Goal: Participate in discussion: Engage in conversation with other users on a specific topic

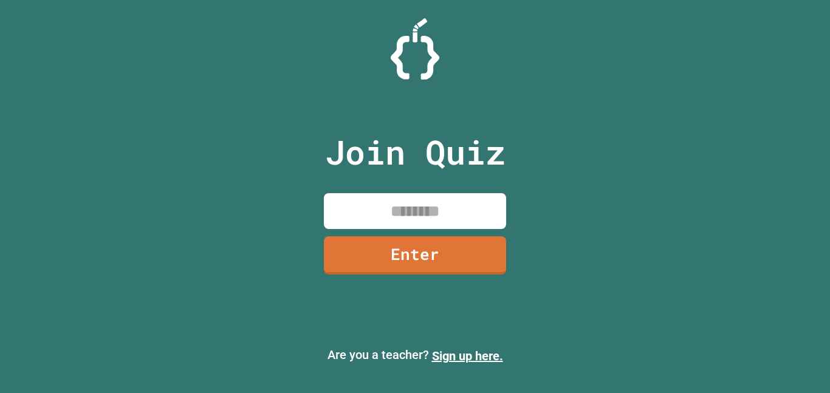
click at [420, 214] on input at bounding box center [415, 211] width 182 height 36
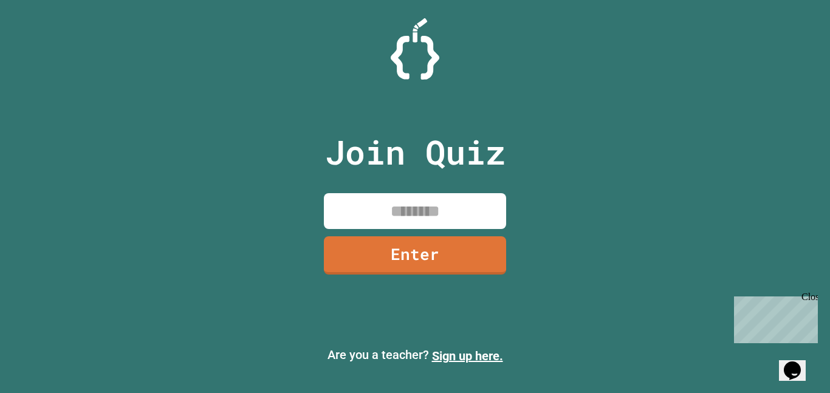
type input "*"
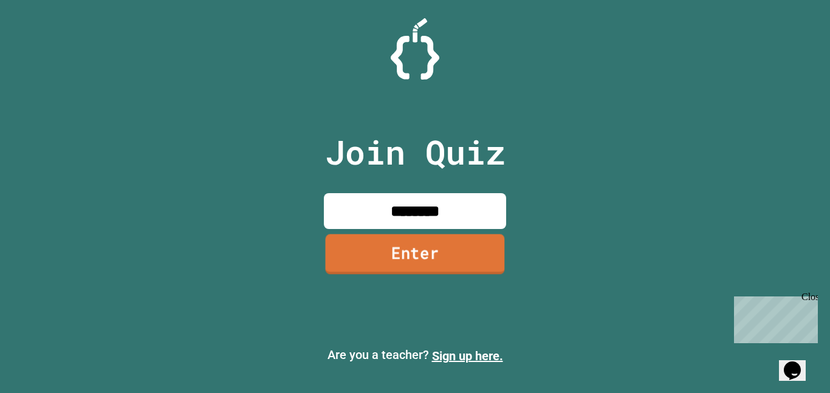
type input "********"
click at [433, 260] on link "Enter" at bounding box center [414, 254] width 179 height 40
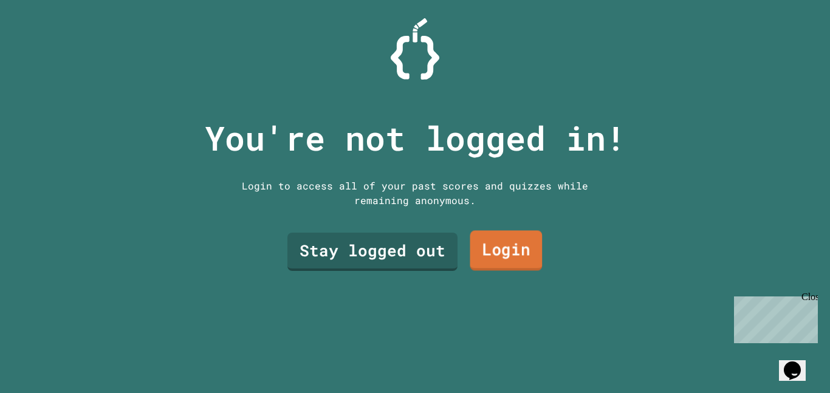
click at [504, 247] on link "Login" at bounding box center [506, 251] width 72 height 40
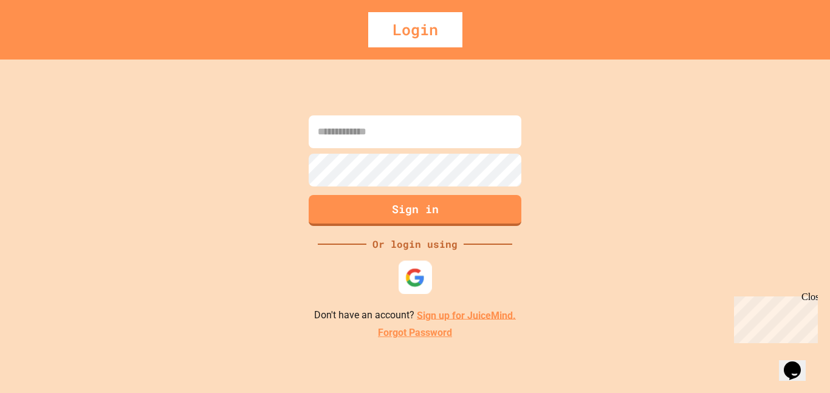
click at [415, 279] on img at bounding box center [415, 277] width 20 height 20
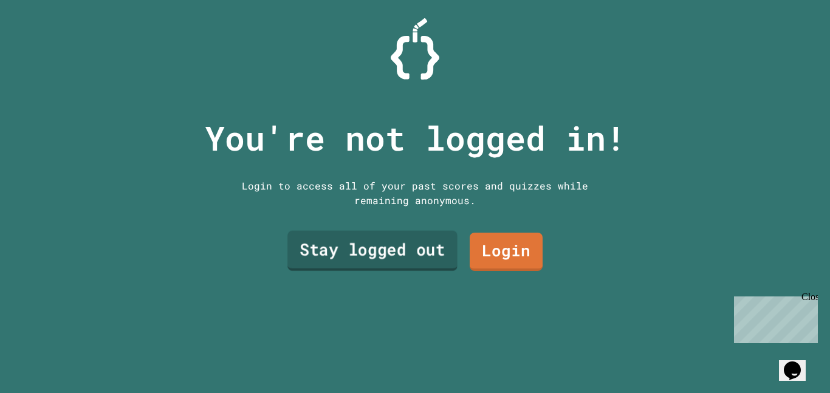
click at [407, 260] on link "Stay logged out" at bounding box center [372, 251] width 170 height 40
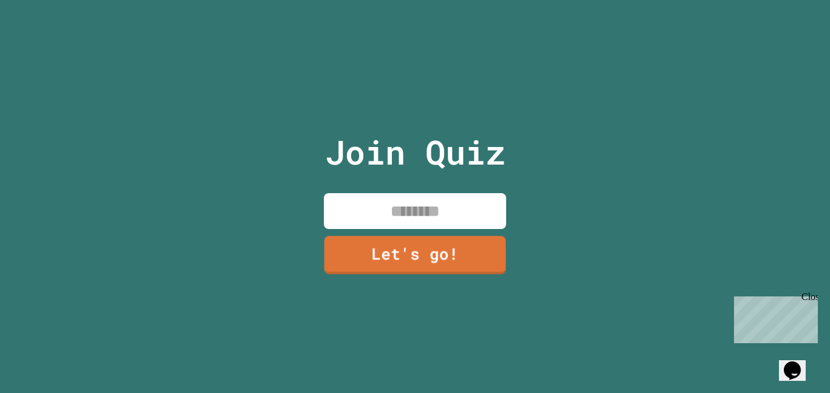
click at [433, 221] on input at bounding box center [415, 211] width 182 height 36
type input "*"
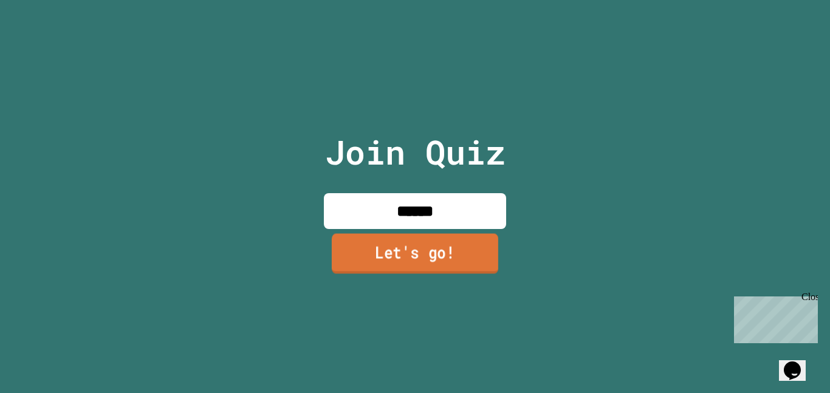
type input "******"
click at [442, 255] on link "Let's go!" at bounding box center [415, 253] width 167 height 40
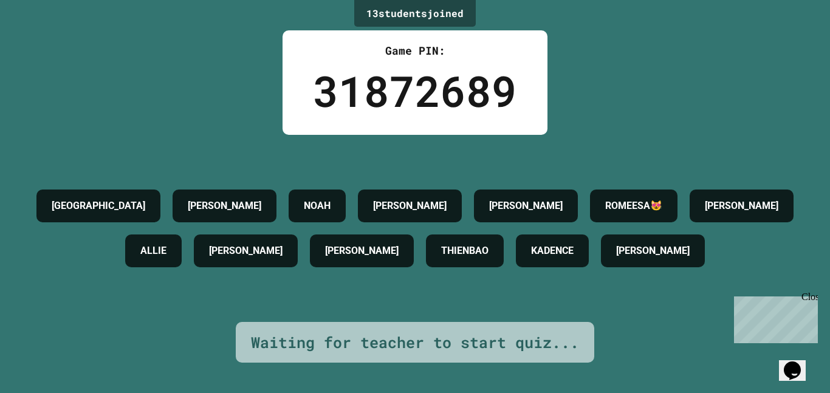
click at [633, 65] on div "13 student s joined Game PIN: 31872689 SYDNEY [PERSON_NAME] [PERSON_NAME] ROMEE…" at bounding box center [415, 196] width 830 height 393
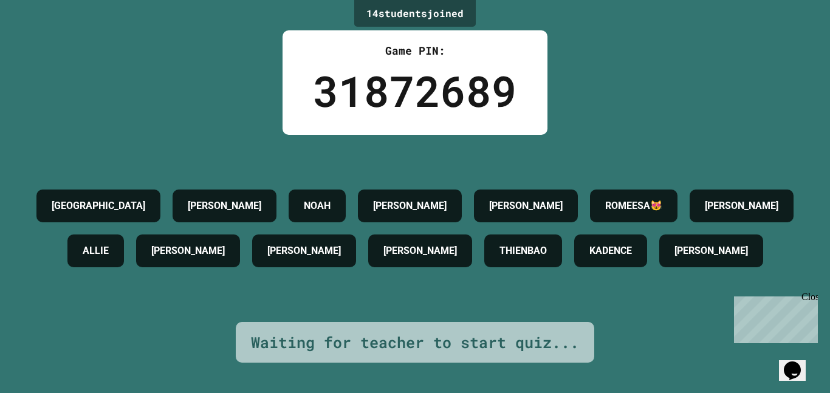
click at [811, 297] on div "Close" at bounding box center [809, 299] width 15 height 15
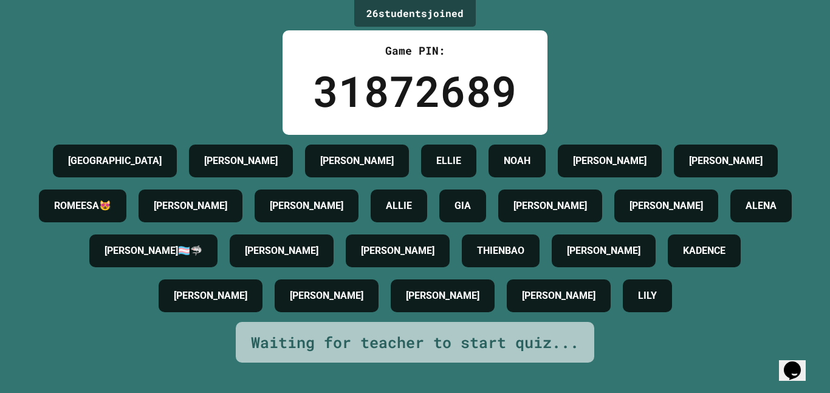
click at [450, 256] on div "[PERSON_NAME]" at bounding box center [398, 251] width 104 height 33
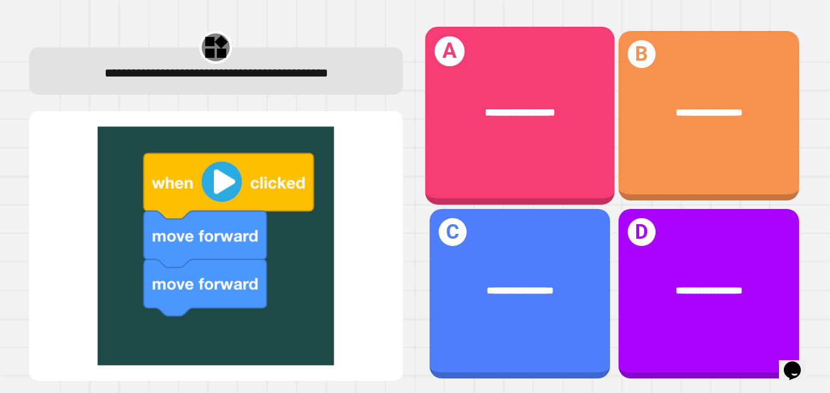
click at [574, 173] on div "**********" at bounding box center [520, 116] width 190 height 178
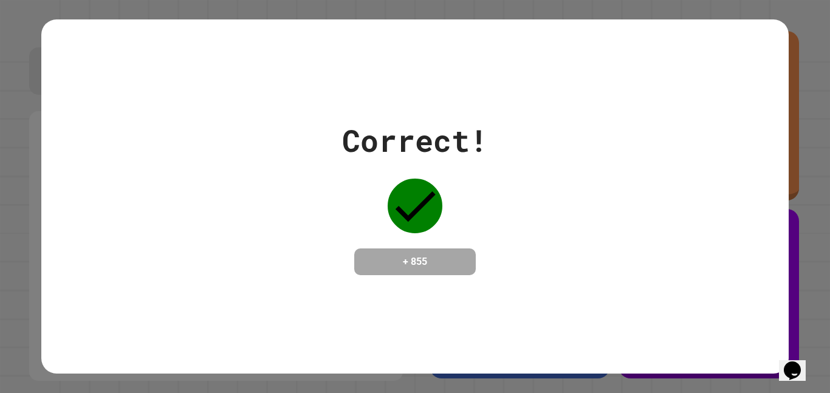
click at [517, 275] on div "Correct! + 855" at bounding box center [414, 196] width 747 height 157
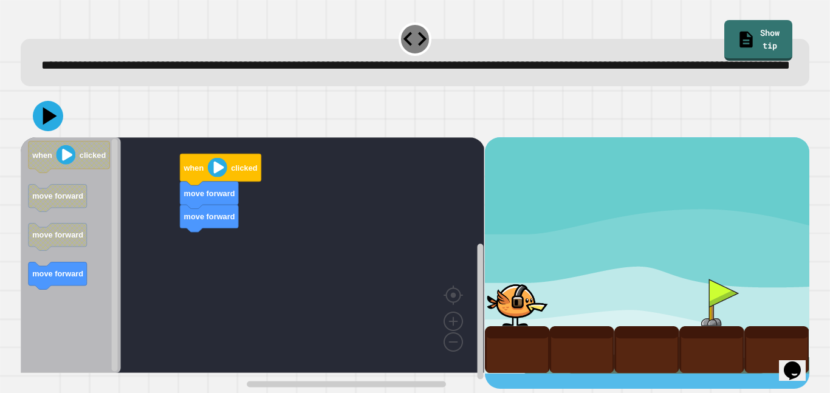
scroll to position [5, 0]
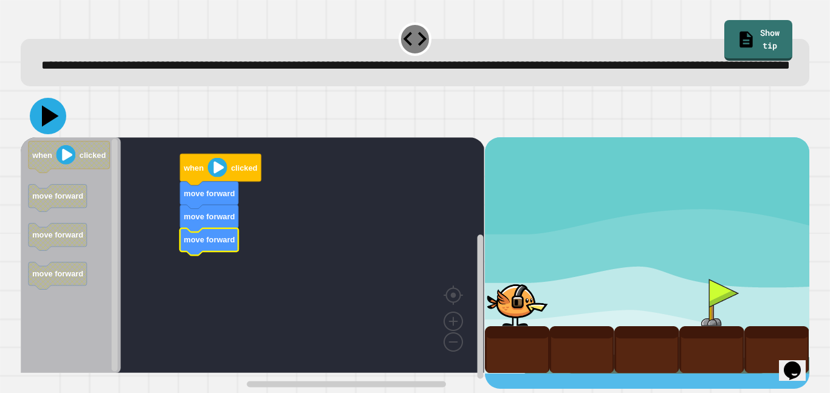
click at [41, 130] on icon at bounding box center [48, 116] width 36 height 36
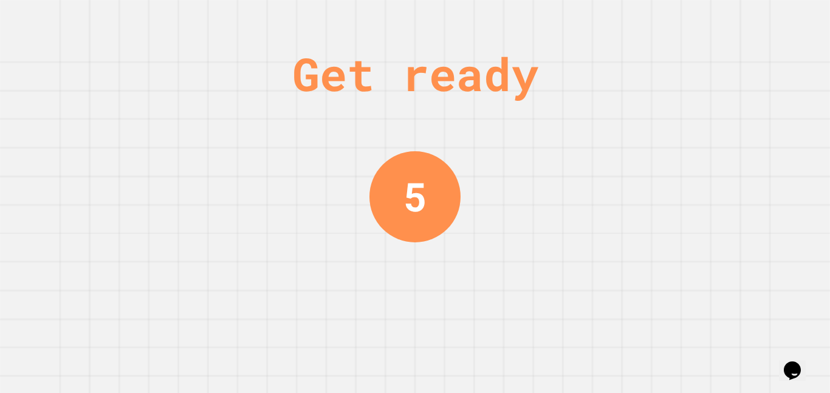
scroll to position [0, 0]
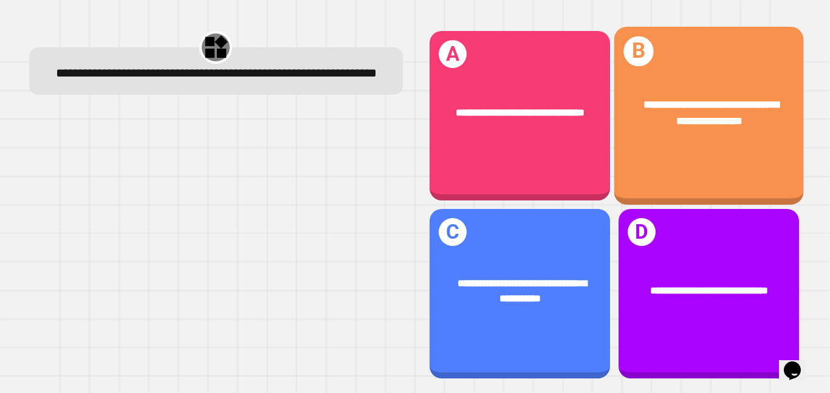
click at [698, 134] on div "**********" at bounding box center [709, 113] width 190 height 74
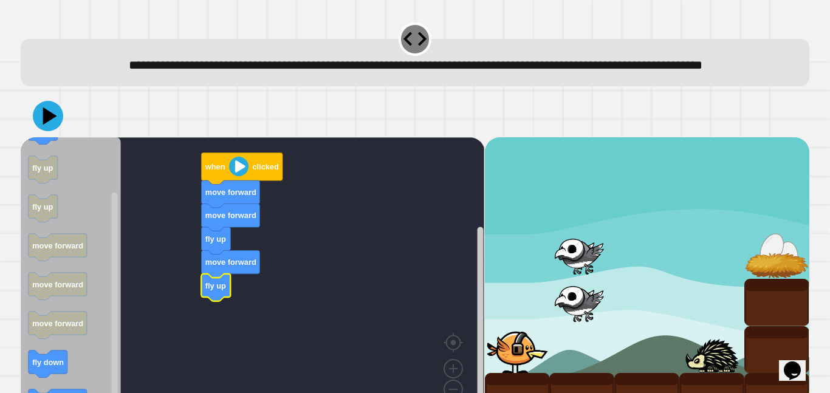
click at [30, 134] on div at bounding box center [415, 116] width 789 height 43
click at [44, 127] on icon at bounding box center [50, 116] width 17 height 21
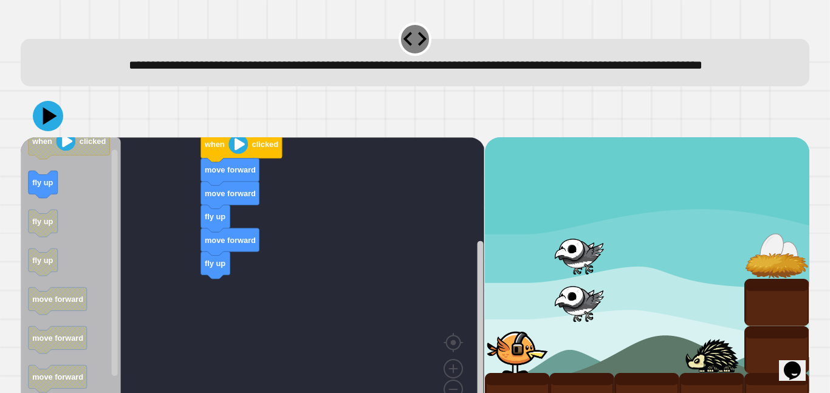
click at [260, 318] on div "fly up move forward fly up move forward move forward when clicked when clicked …" at bounding box center [253, 278] width 464 height 283
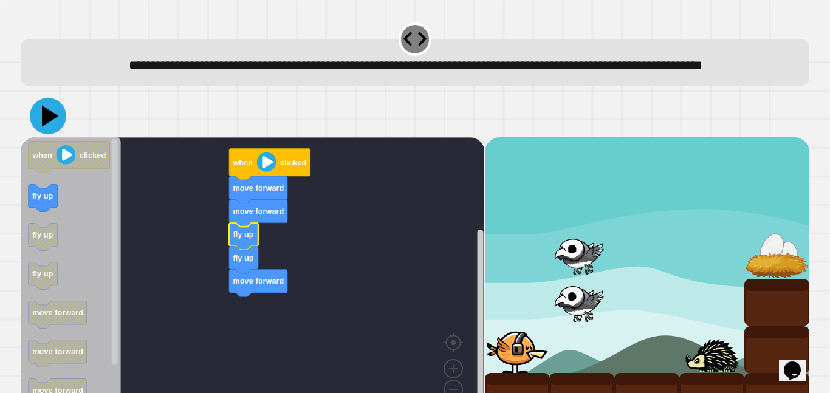
click at [60, 131] on icon at bounding box center [48, 116] width 36 height 36
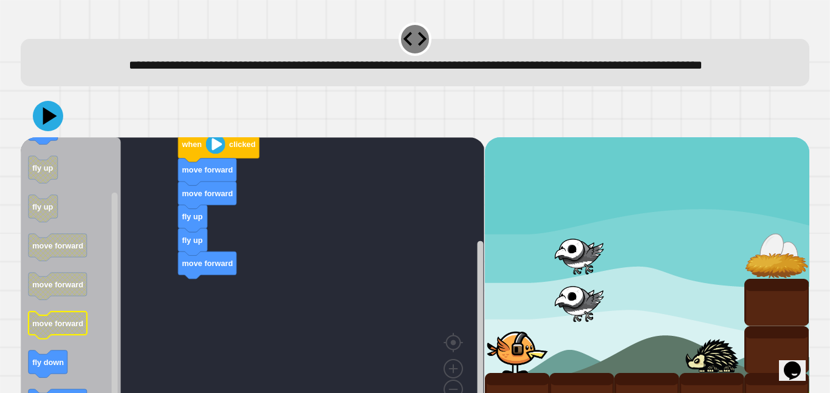
click at [97, 363] on icon "when clicked fly up fly up fly up move forward move forward move forward fly do…" at bounding box center [71, 278] width 100 height 283
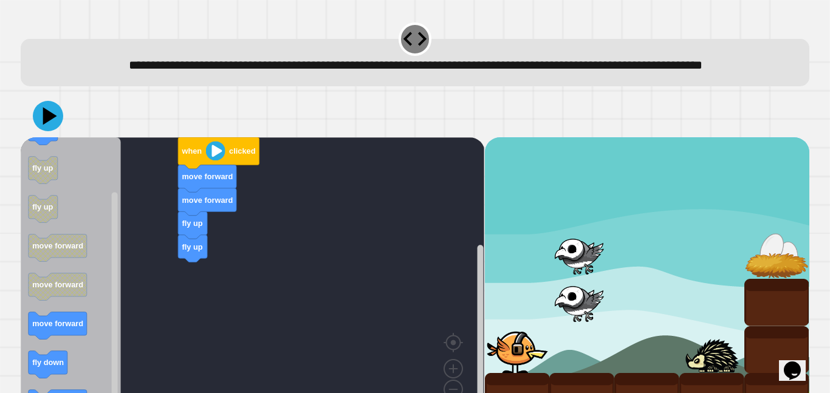
click at [103, 314] on icon "Blockly Workspace" at bounding box center [71, 278] width 100 height 283
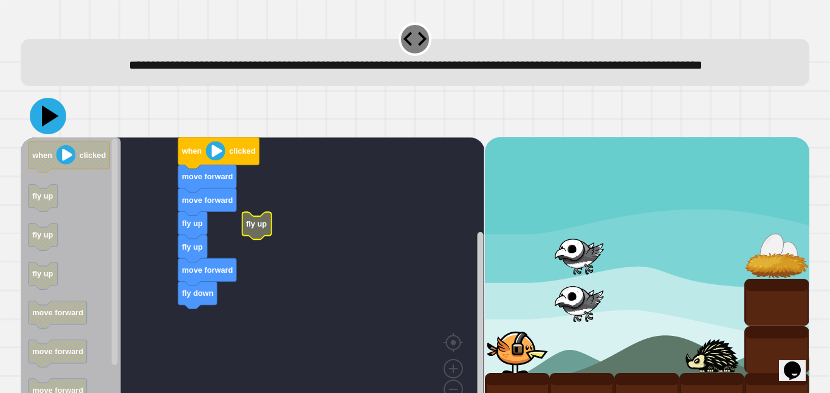
click at [46, 127] on icon at bounding box center [50, 116] width 17 height 21
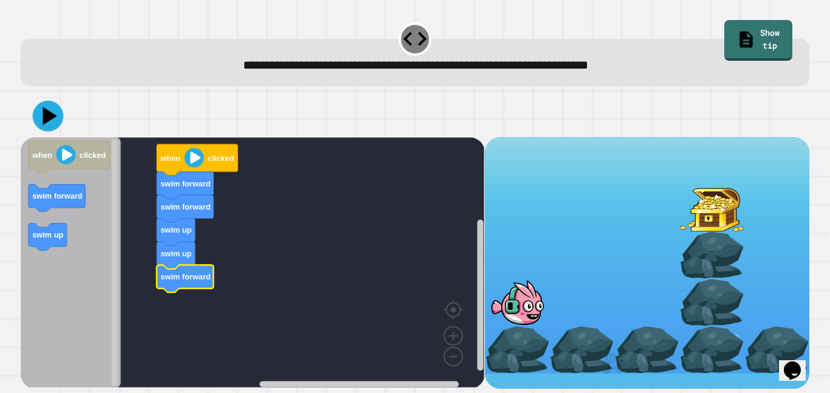
click at [61, 119] on icon at bounding box center [48, 116] width 31 height 31
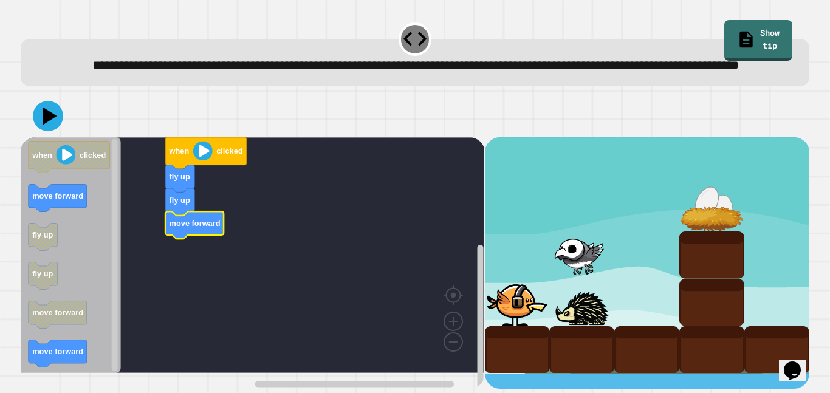
click at [80, 360] on icon "Blockly Workspace" at bounding box center [71, 255] width 100 height 236
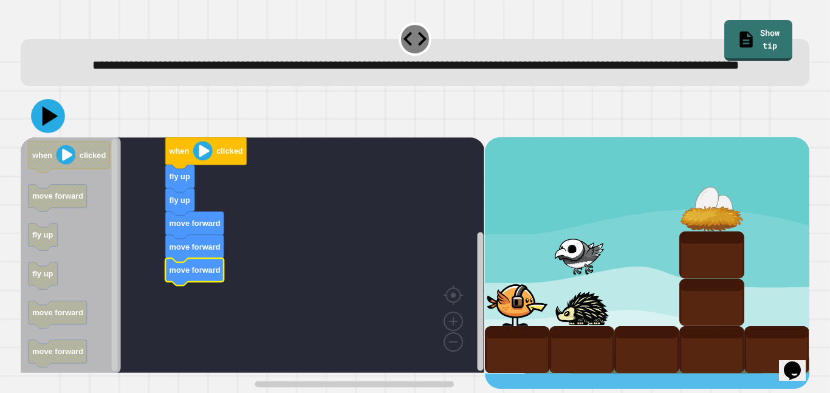
click at [51, 126] on icon at bounding box center [51, 116] width 16 height 20
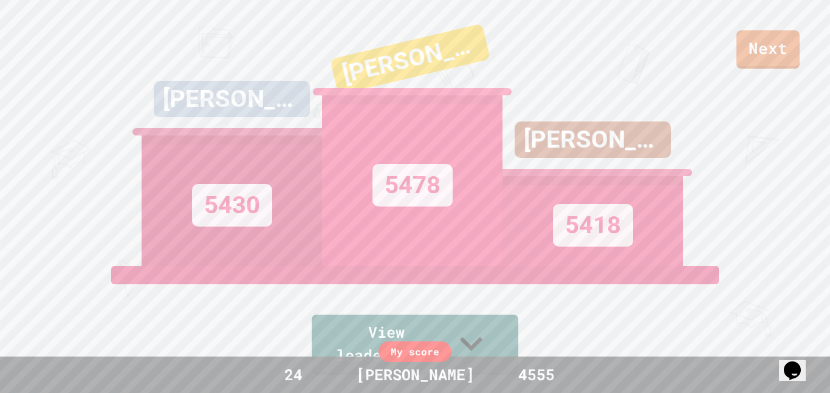
click at [780, 38] on link "Next" at bounding box center [768, 49] width 63 height 38
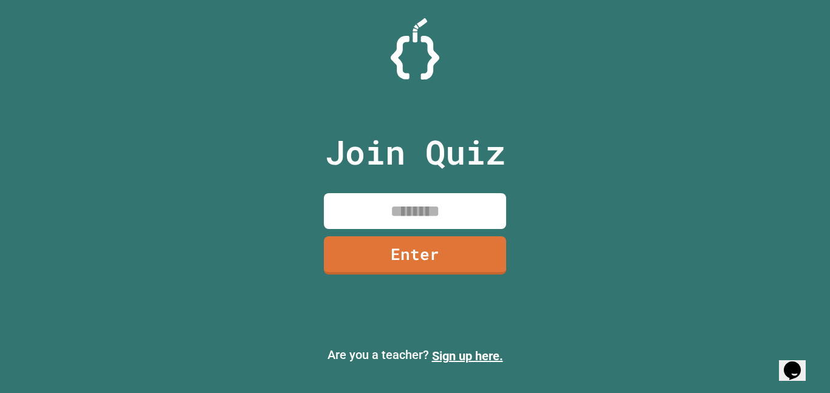
click at [437, 207] on input at bounding box center [415, 211] width 182 height 36
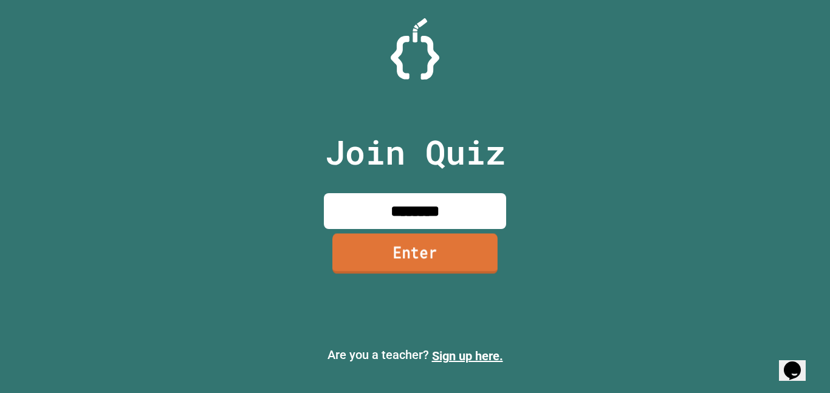
type input "********"
click at [455, 244] on link "Enter" at bounding box center [414, 253] width 165 height 40
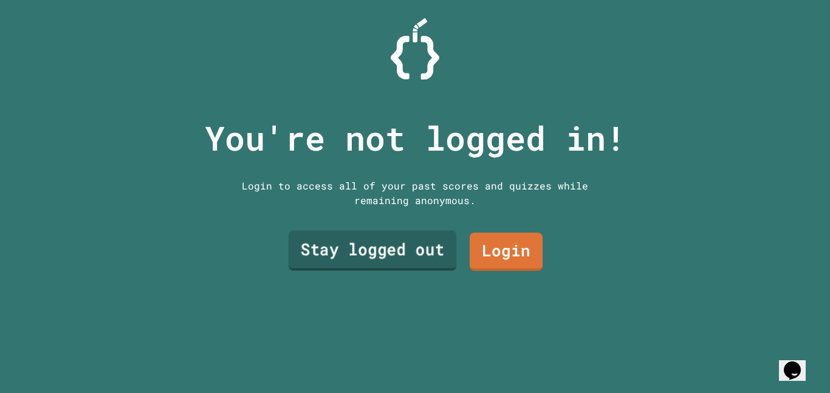
click at [427, 254] on link "Stay logged out" at bounding box center [373, 251] width 168 height 40
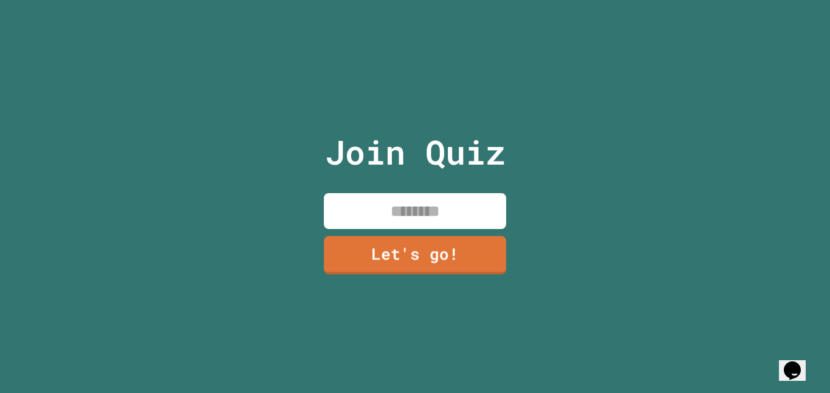
click at [398, 213] on input at bounding box center [415, 211] width 182 height 36
type input "******"
click at [404, 236] on link "Let's go!" at bounding box center [415, 255] width 184 height 40
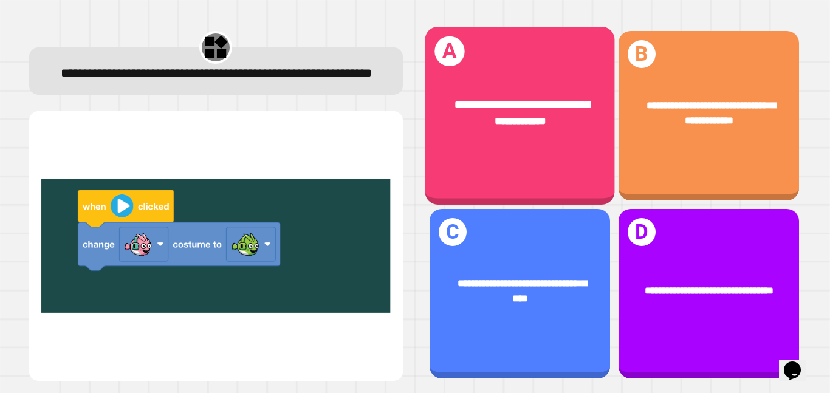
click at [526, 146] on div "**********" at bounding box center [520, 113] width 190 height 74
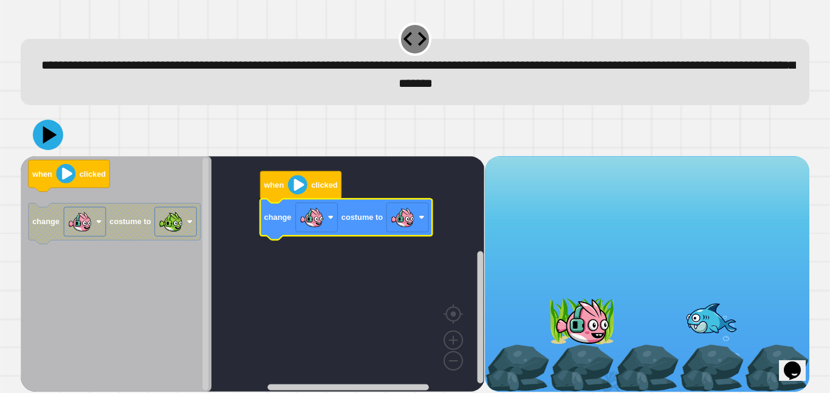
click at [394, 270] on rect "Blockly Workspace" at bounding box center [253, 274] width 464 height 236
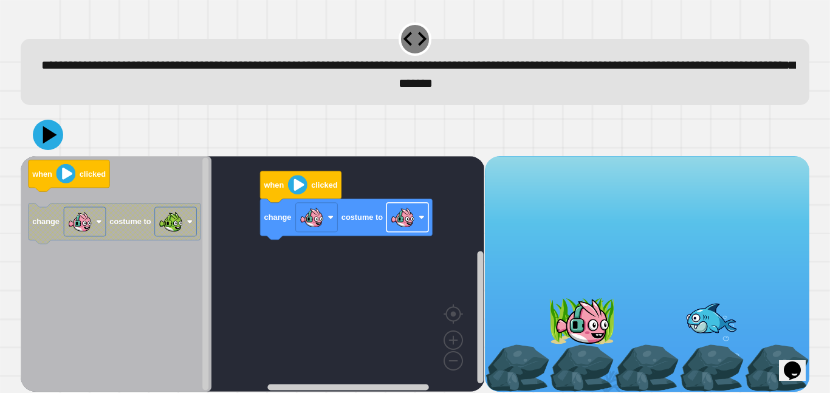
click at [397, 227] on image "Blockly Workspace" at bounding box center [403, 217] width 24 height 24
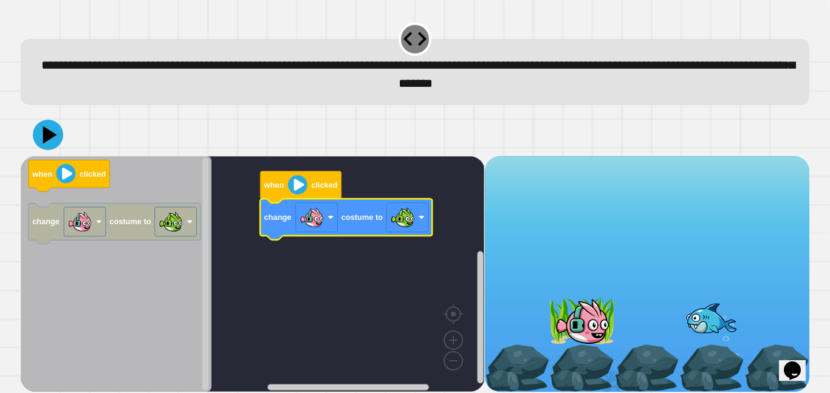
click at [10, 140] on div "**********" at bounding box center [415, 196] width 830 height 393
click at [57, 146] on icon at bounding box center [48, 135] width 34 height 34
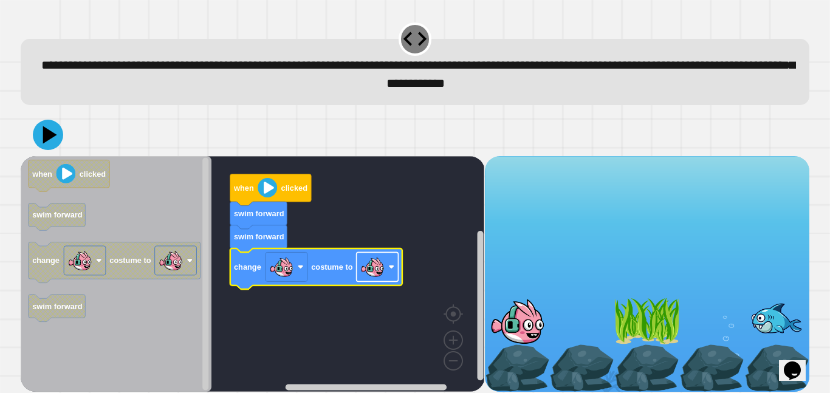
click at [376, 270] on image "Blockly Workspace" at bounding box center [372, 267] width 24 height 24
click at [46, 132] on icon at bounding box center [50, 135] width 14 height 18
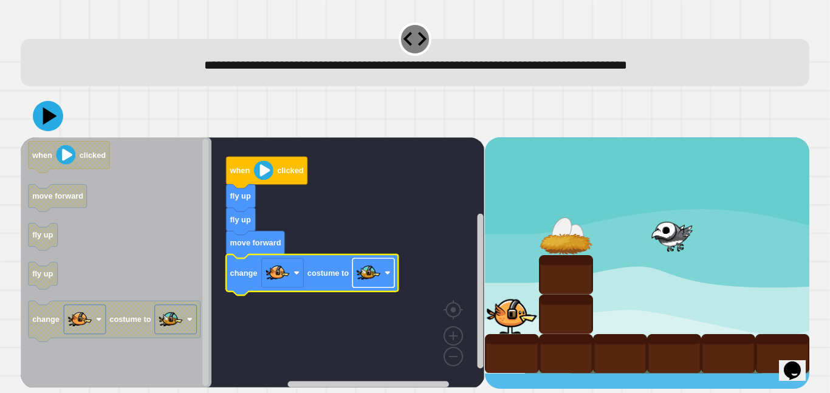
click at [376, 278] on image "Blockly Workspace" at bounding box center [369, 273] width 24 height 24
click at [371, 281] on image "Blockly Workspace" at bounding box center [369, 273] width 24 height 24
click at [49, 116] on icon at bounding box center [50, 116] width 17 height 21
click at [370, 278] on image "Blockly Workspace" at bounding box center [369, 273] width 24 height 24
click at [45, 127] on icon at bounding box center [48, 116] width 31 height 31
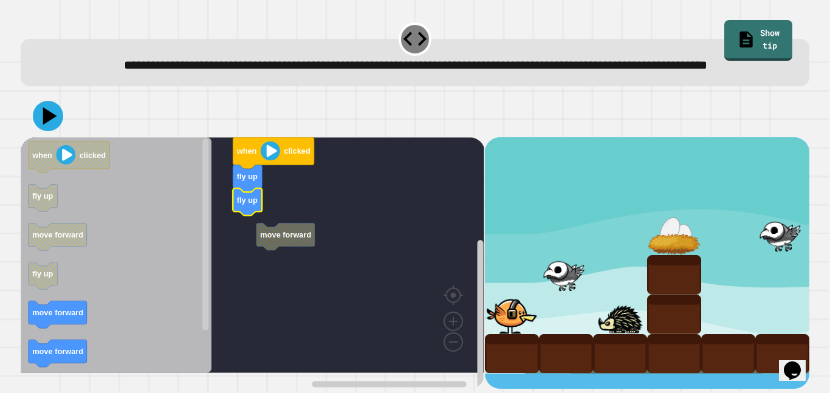
click at [296, 278] on rect "Blockly Workspace" at bounding box center [253, 255] width 464 height 236
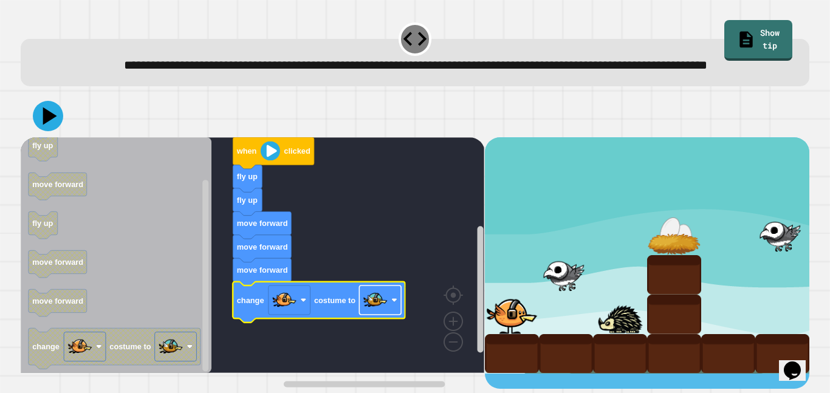
click at [385, 312] on image "Blockly Workspace" at bounding box center [375, 300] width 24 height 24
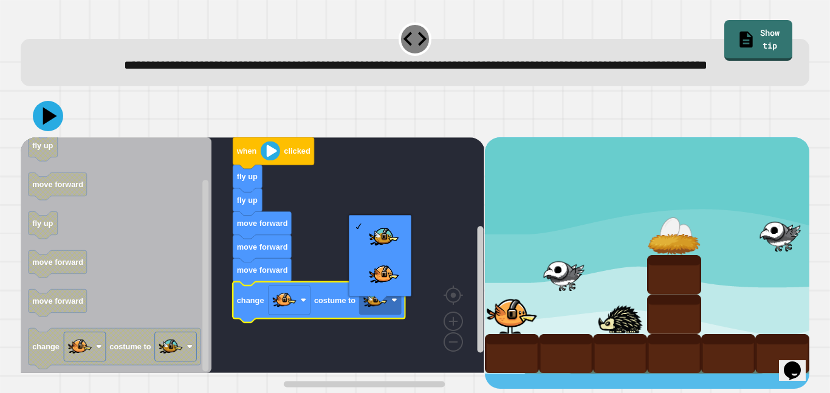
click at [322, 269] on rect "Blockly Workspace" at bounding box center [253, 255] width 464 height 236
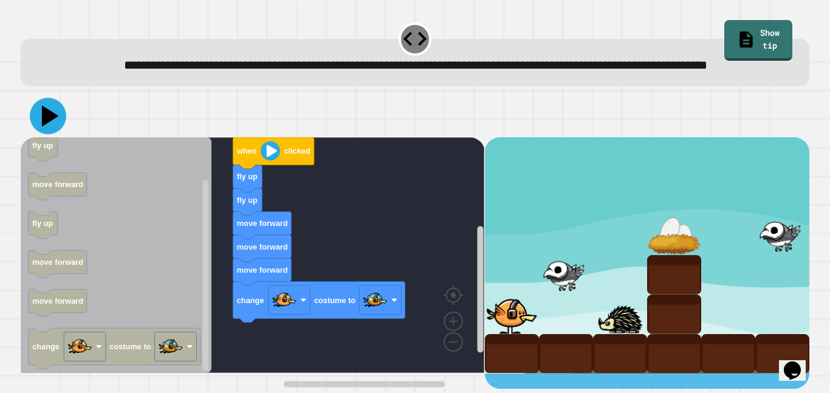
click at [54, 133] on icon at bounding box center [48, 116] width 36 height 36
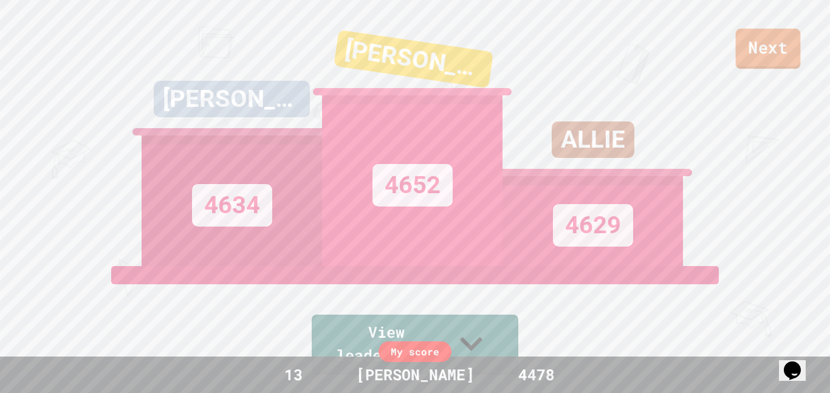
click at [761, 65] on link "Next" at bounding box center [768, 49] width 65 height 40
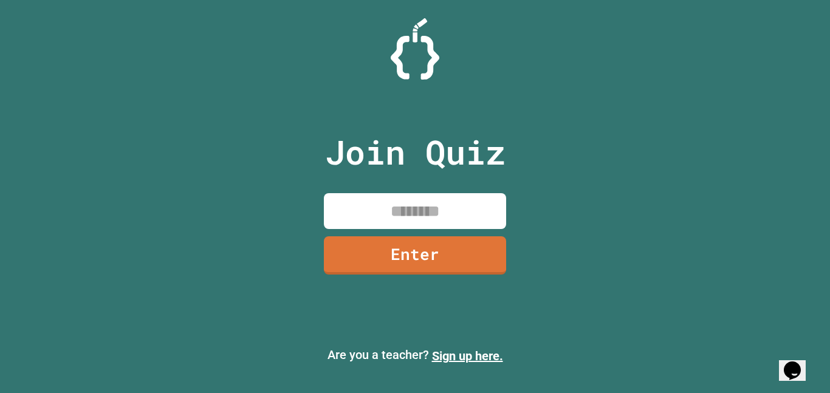
click at [422, 202] on input at bounding box center [415, 211] width 182 height 36
click at [428, 210] on input at bounding box center [415, 211] width 182 height 36
type input "********"
click at [455, 269] on link "Enter" at bounding box center [415, 255] width 184 height 40
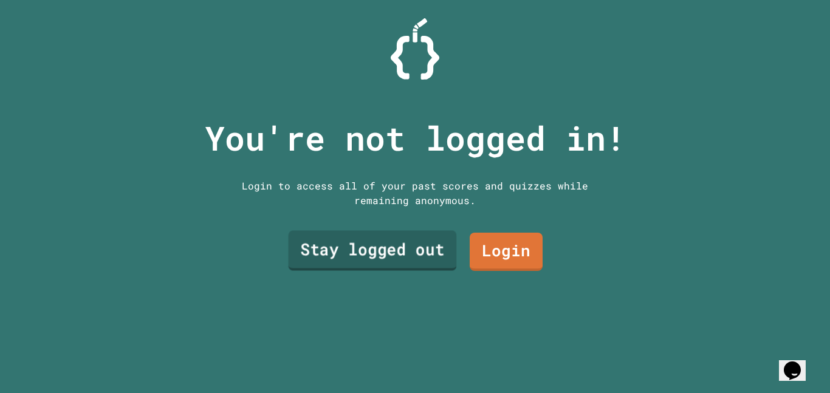
click at [425, 247] on link "Stay logged out" at bounding box center [373, 251] width 168 height 40
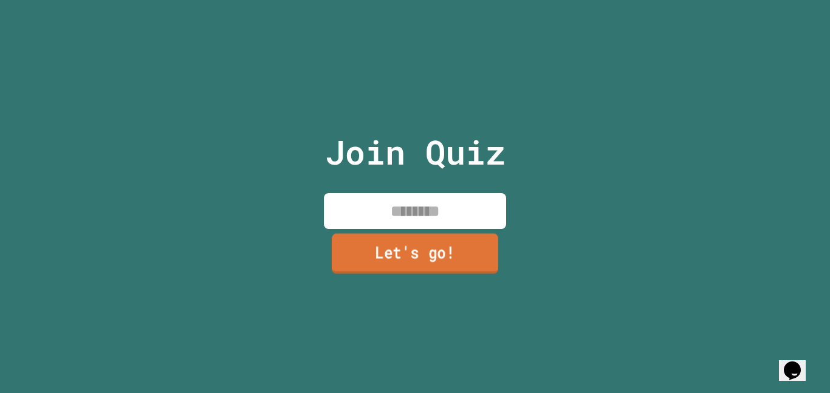
click at [425, 247] on link "Let's go!" at bounding box center [415, 253] width 167 height 40
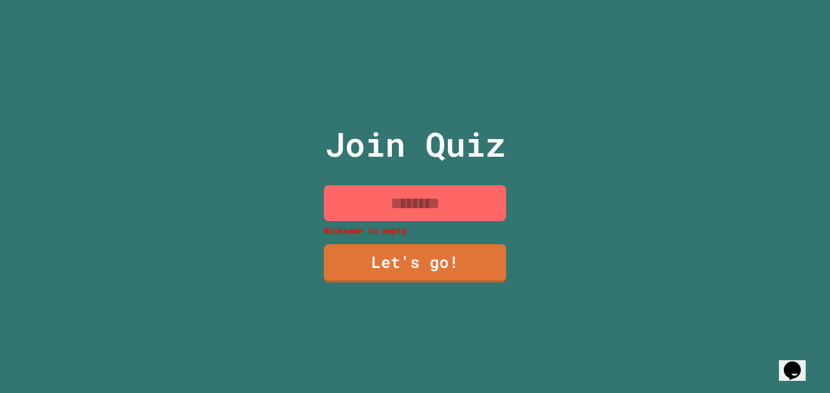
click at [412, 227] on p "Nickname is empty" at bounding box center [415, 230] width 182 height 13
click at [412, 224] on p "Nickname is empty" at bounding box center [415, 230] width 182 height 13
click at [393, 208] on input at bounding box center [415, 203] width 182 height 36
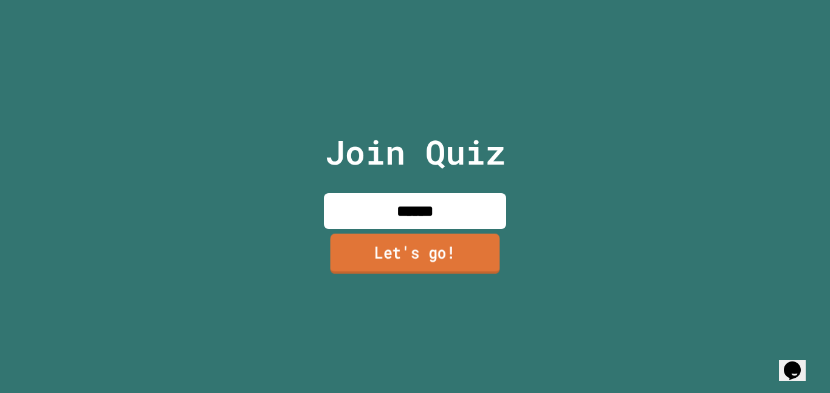
type input "******"
click at [405, 248] on link "Let's go!" at bounding box center [416, 253] width 170 height 40
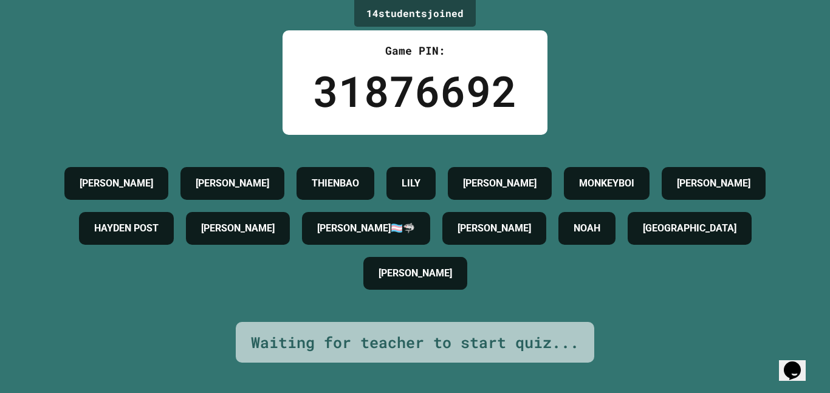
click at [216, 296] on div "[PERSON_NAME] [PERSON_NAME] [PERSON_NAME] POST [PERSON_NAME]🏳‍⚧🦈 [PERSON_NAME] …" at bounding box center [414, 228] width 769 height 135
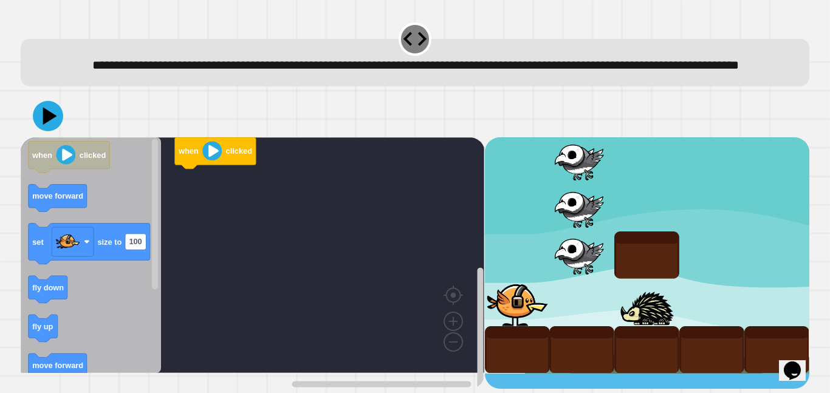
scroll to position [5, 0]
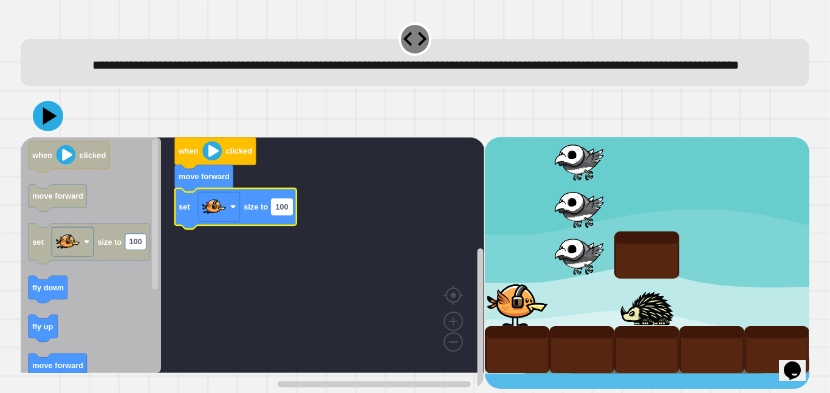
click at [277, 212] on text "100" at bounding box center [281, 206] width 13 height 9
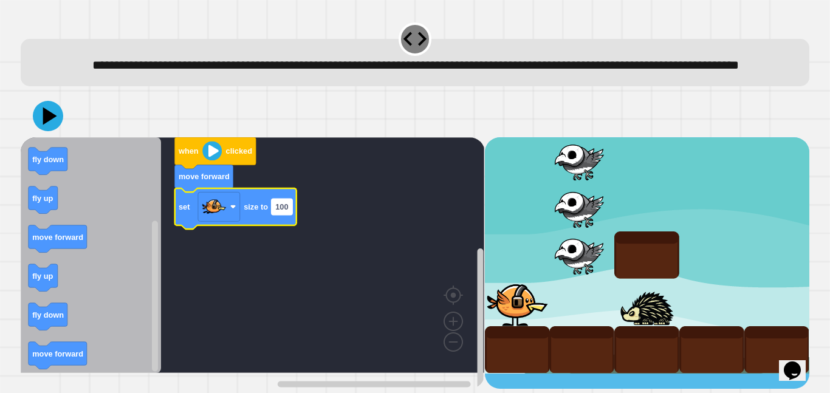
click at [277, 212] on text "100" at bounding box center [281, 206] width 13 height 9
type input "***"
click at [55, 134] on icon at bounding box center [48, 116] width 36 height 36
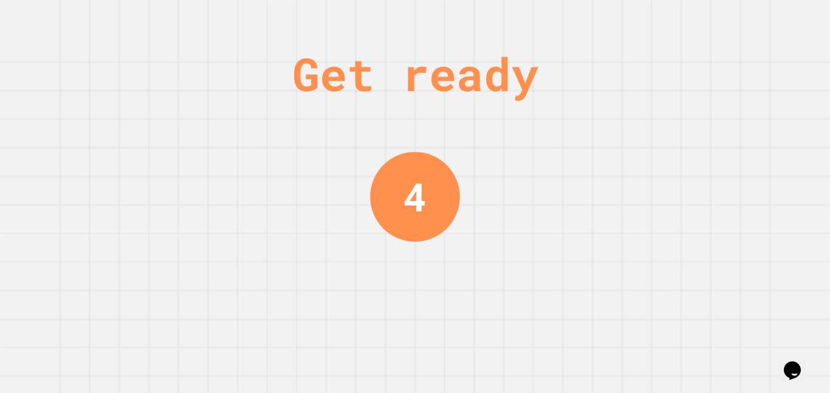
scroll to position [0, 0]
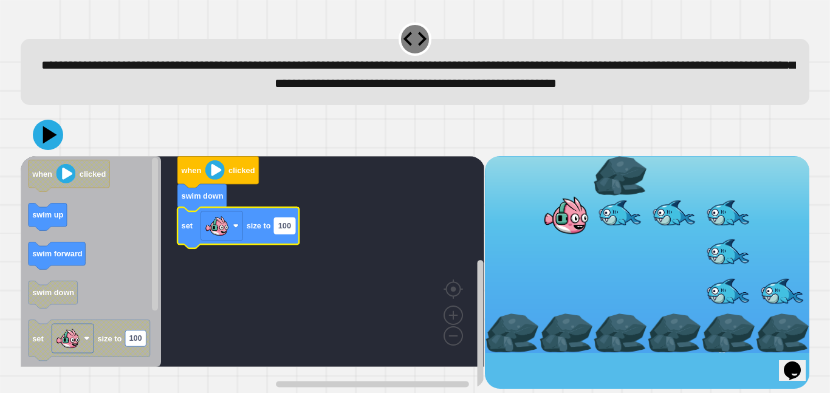
click at [291, 230] on text "100" at bounding box center [284, 225] width 13 height 9
type input "***"
click at [60, 150] on icon at bounding box center [48, 135] width 30 height 30
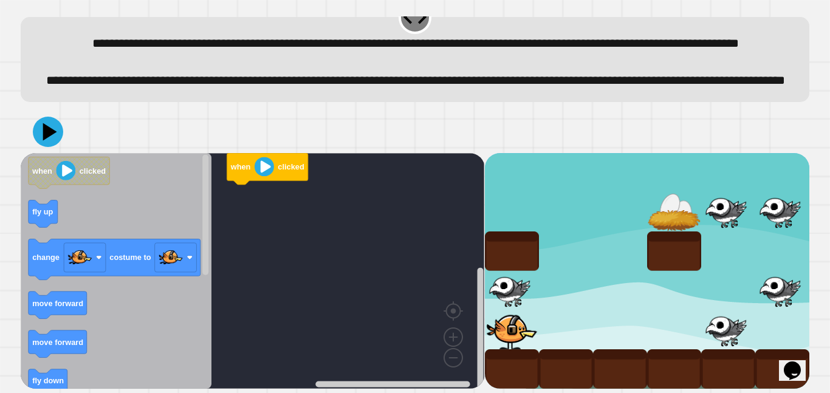
scroll to position [36, 0]
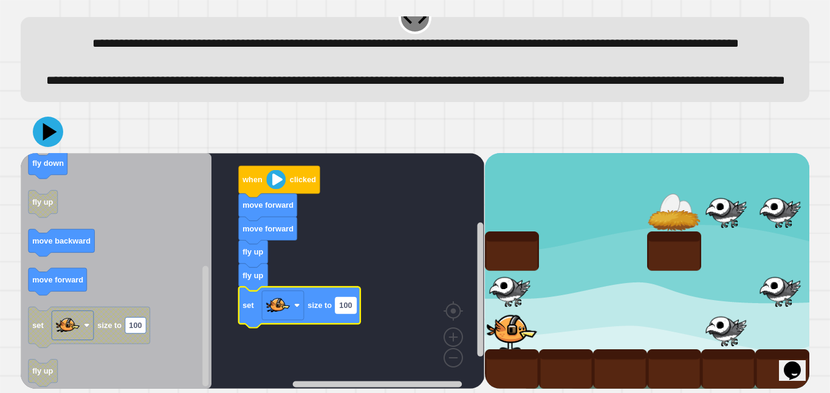
click at [351, 310] on text "100" at bounding box center [345, 305] width 13 height 9
type input "**"
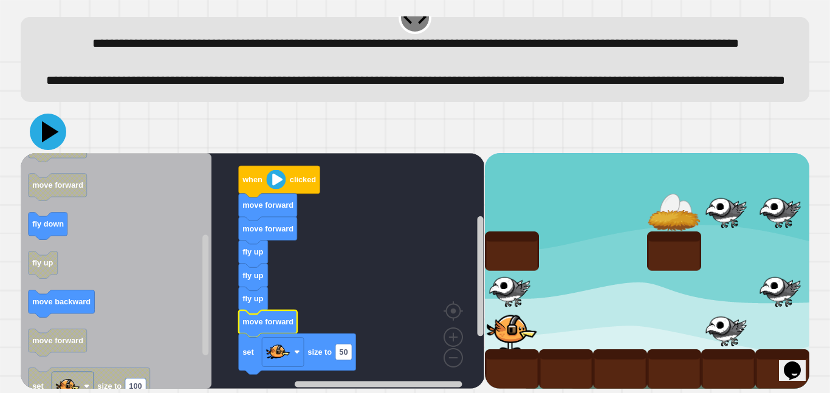
click at [58, 150] on icon at bounding box center [48, 132] width 36 height 36
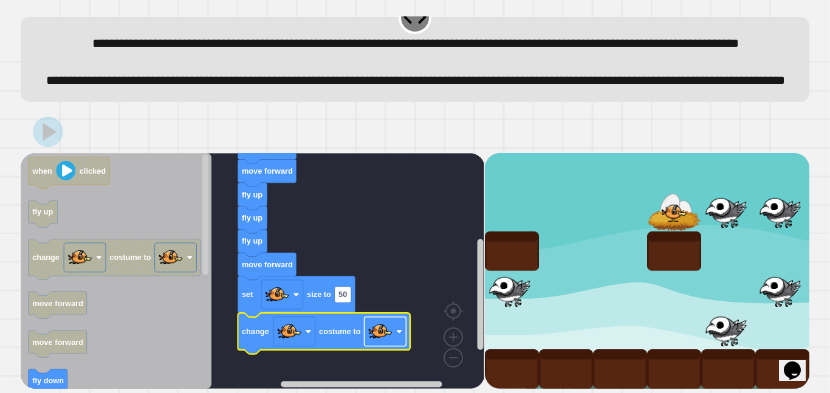
click at [383, 335] on image "Blockly Workspace" at bounding box center [380, 331] width 24 height 24
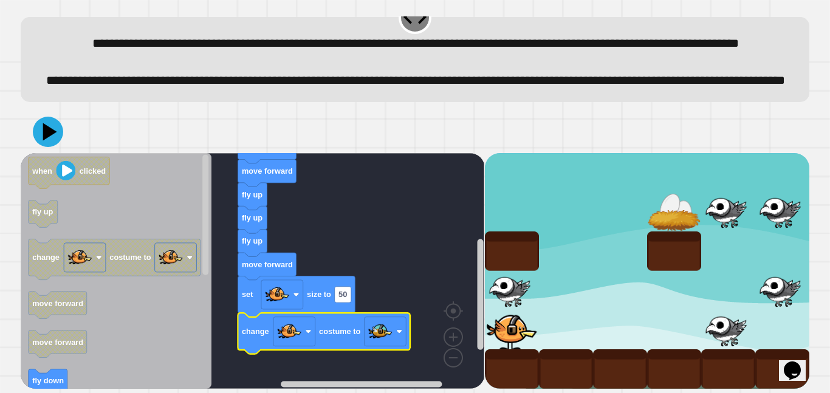
click at [49, 139] on icon at bounding box center [48, 132] width 30 height 30
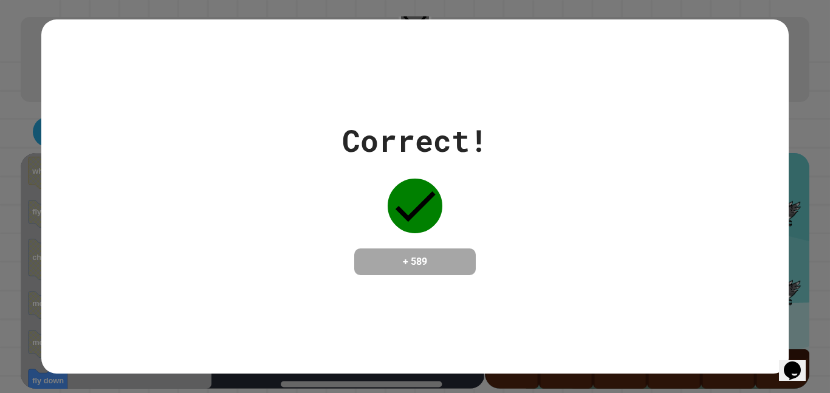
click at [533, 268] on div "Correct! + 589" at bounding box center [414, 196] width 747 height 157
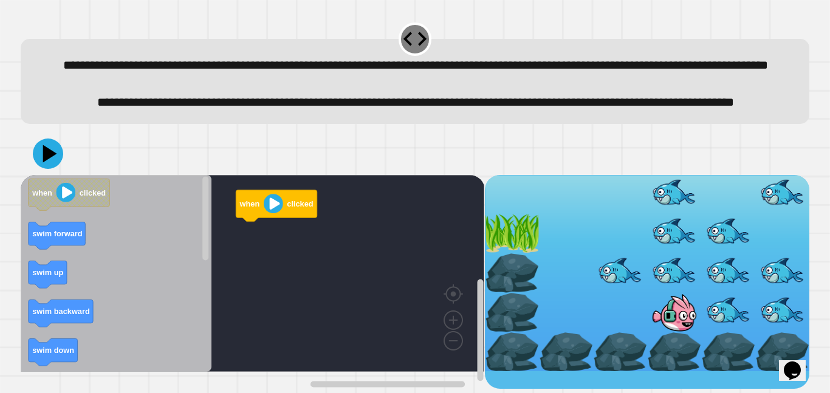
scroll to position [25, 0]
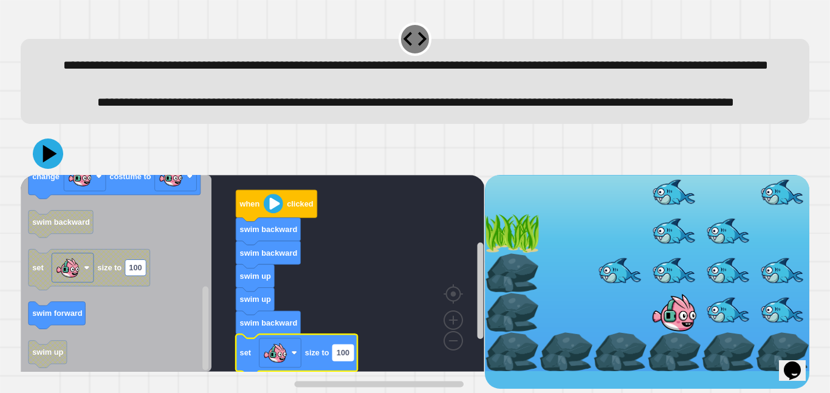
click at [340, 357] on text "100" at bounding box center [343, 352] width 13 height 9
type input "**"
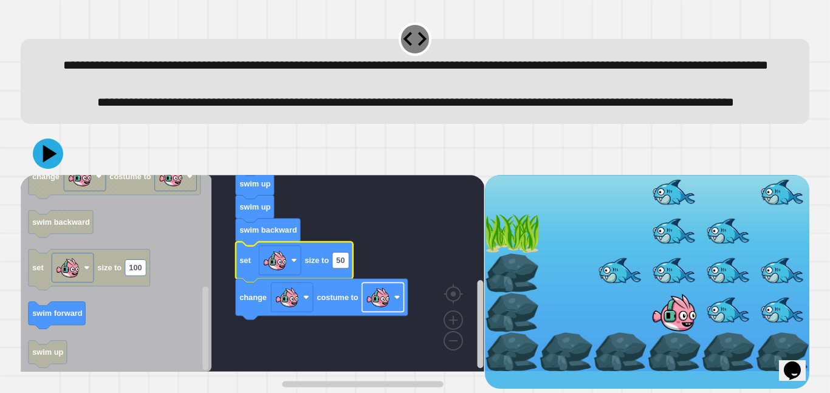
click at [394, 312] on rect "Blockly Workspace" at bounding box center [383, 297] width 42 height 29
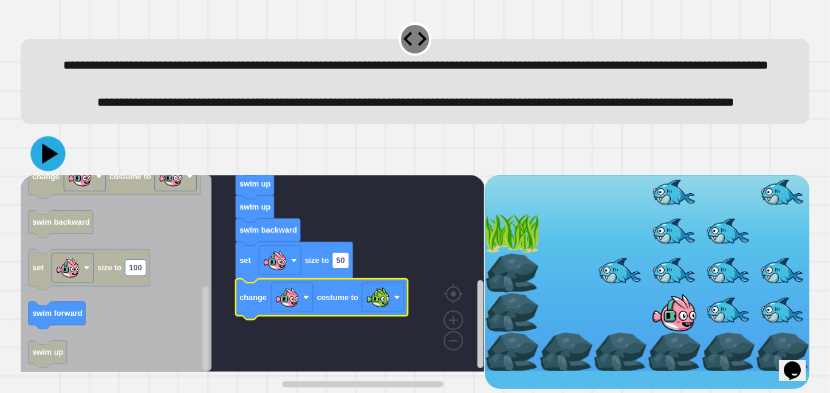
click at [49, 163] on icon at bounding box center [51, 153] width 16 height 20
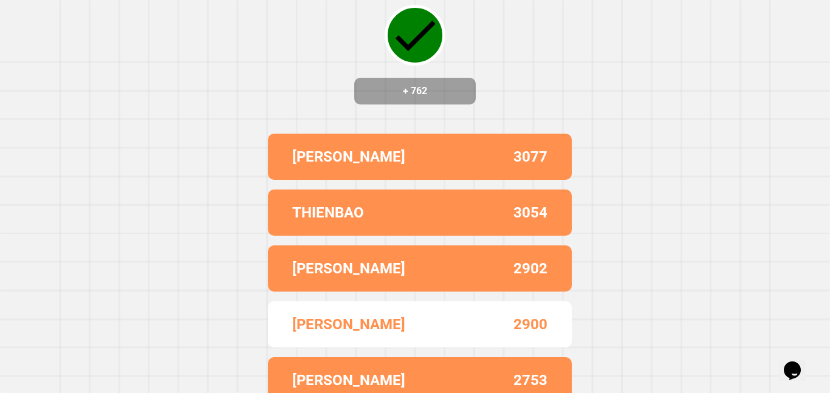
scroll to position [0, 0]
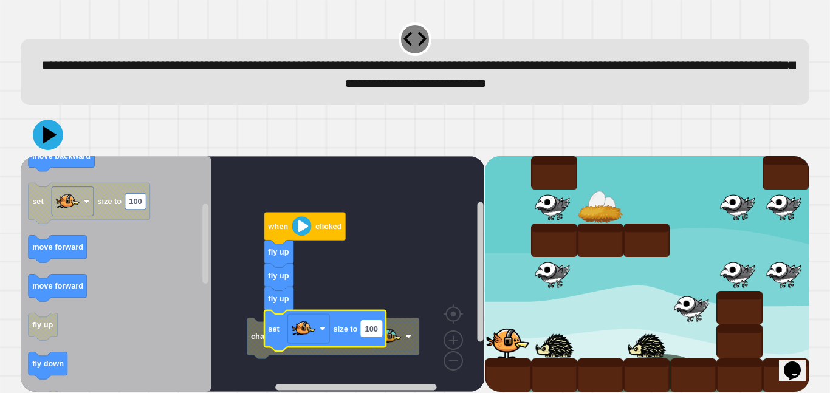
click at [377, 333] on rect "Blockly Workspace" at bounding box center [371, 329] width 21 height 16
type input "**"
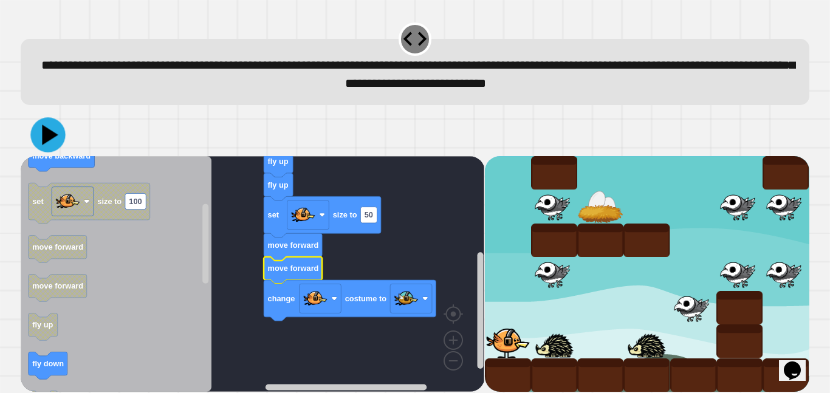
click at [52, 141] on icon at bounding box center [47, 134] width 35 height 35
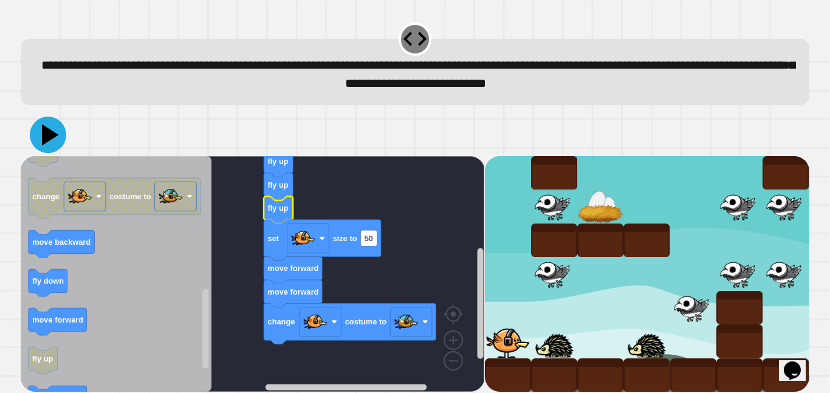
click at [53, 140] on icon at bounding box center [48, 135] width 36 height 36
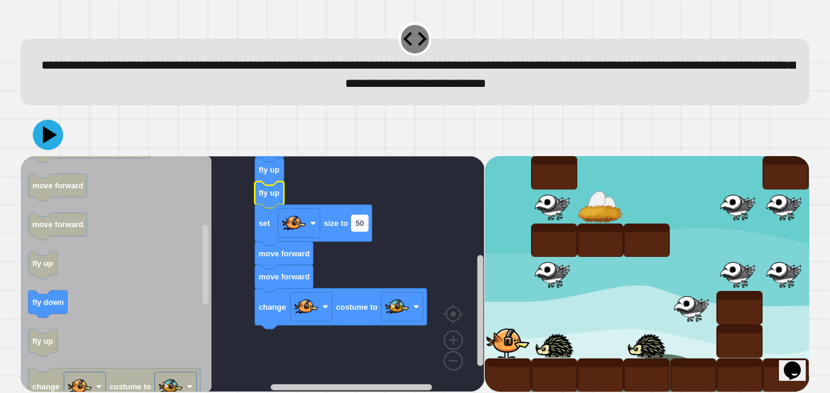
click at [354, 225] on rect "Blockly Workspace" at bounding box center [360, 223] width 16 height 16
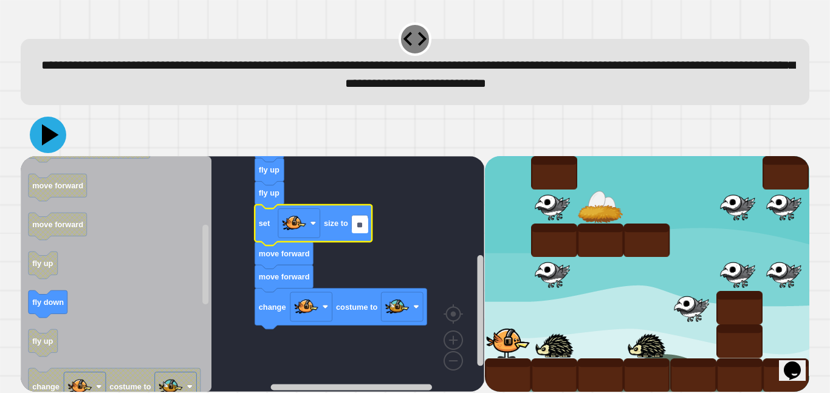
type input "**"
click at [35, 132] on icon at bounding box center [48, 135] width 36 height 36
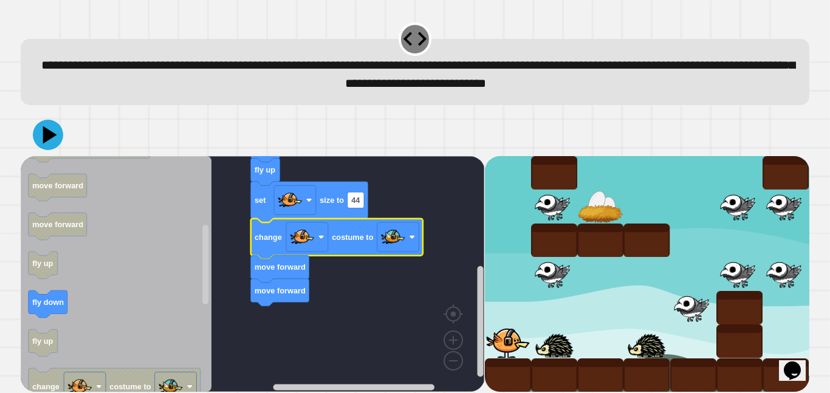
click at [57, 130] on icon at bounding box center [48, 135] width 30 height 30
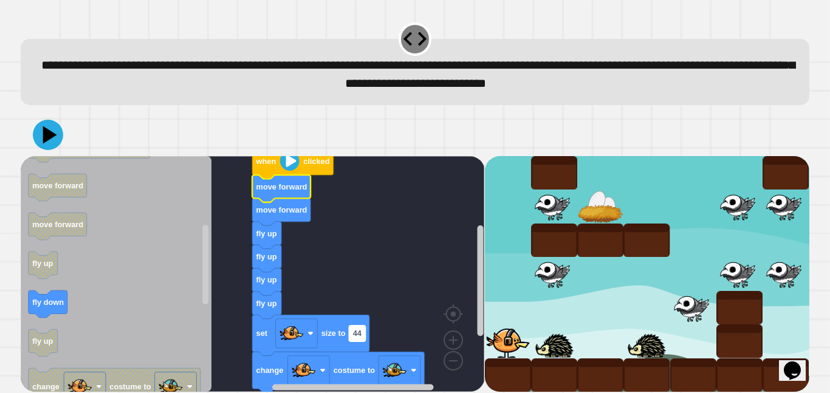
click at [362, 332] on rect "Blockly Workspace" at bounding box center [357, 334] width 16 height 16
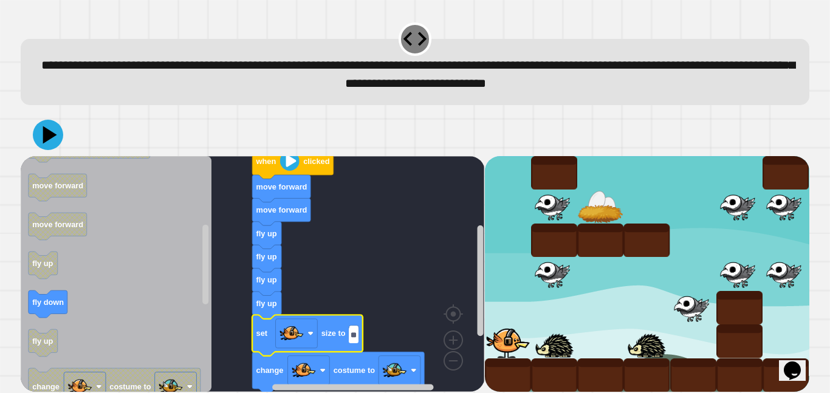
type input "***"
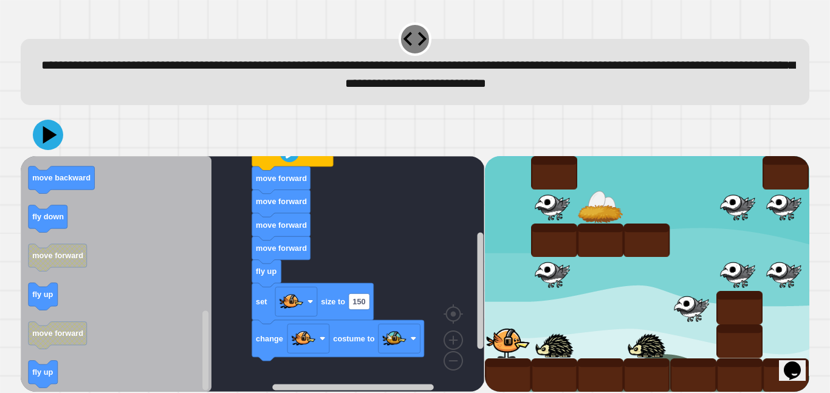
click at [213, 288] on div "when clicked move forward move forward move forward move forward fly up set siz…" at bounding box center [253, 274] width 464 height 236
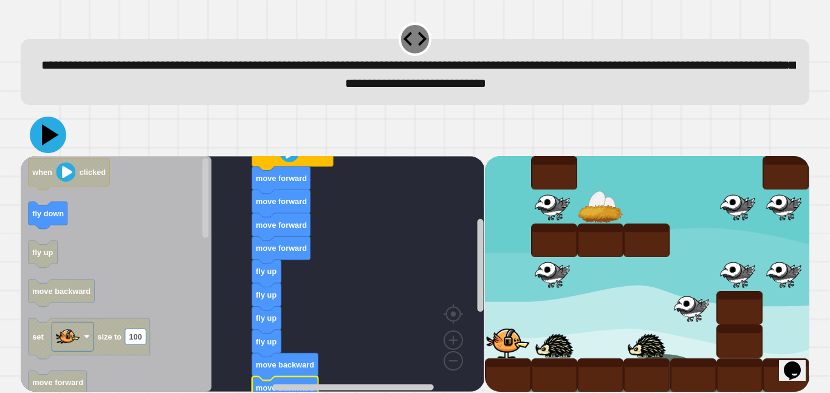
click at [53, 133] on icon at bounding box center [48, 135] width 36 height 36
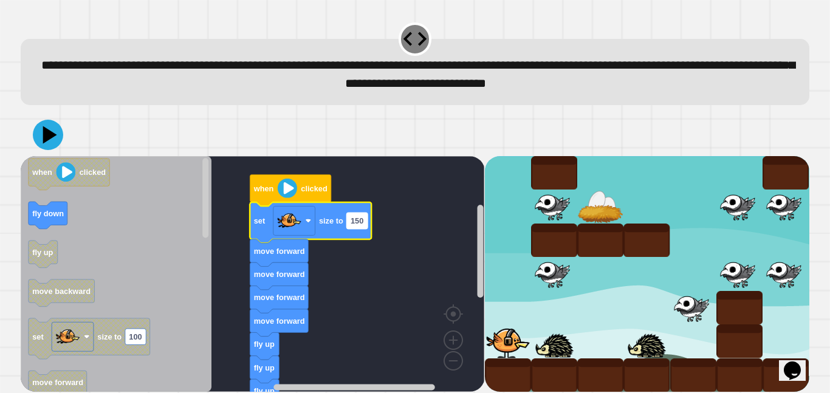
click at [360, 225] on text "150" at bounding box center [357, 220] width 13 height 9
type input "**"
click at [61, 136] on icon at bounding box center [48, 135] width 32 height 32
click at [363, 224] on icon "Blockly Workspace" at bounding box center [308, 222] width 117 height 41
click at [357, 222] on text "45" at bounding box center [355, 220] width 9 height 9
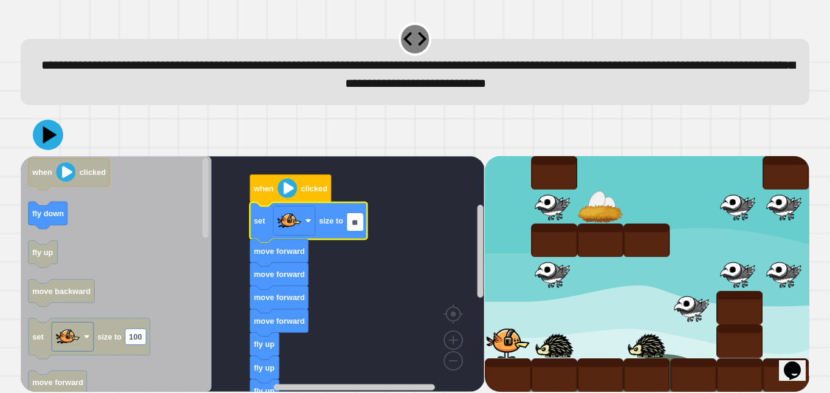
type input "*"
type input "**"
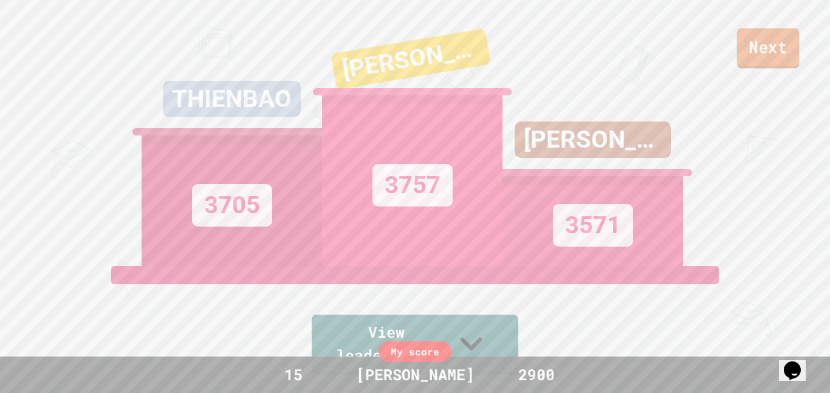
click at [782, 47] on link "Next" at bounding box center [768, 48] width 63 height 40
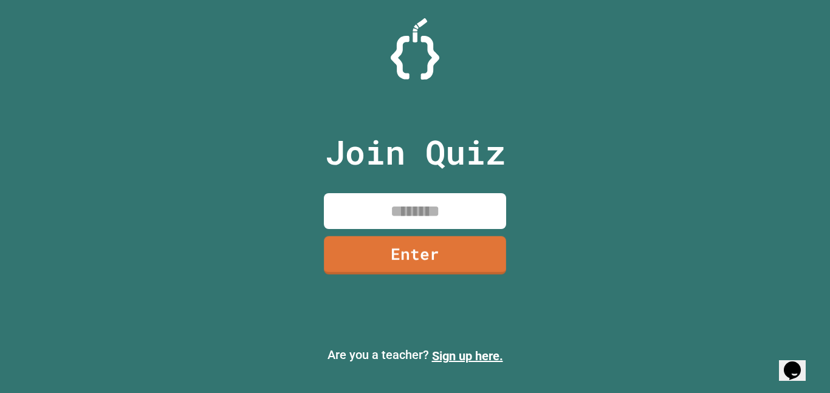
click at [431, 220] on input at bounding box center [415, 211] width 182 height 36
